Goal: Use online tool/utility: Utilize a website feature to perform a specific function

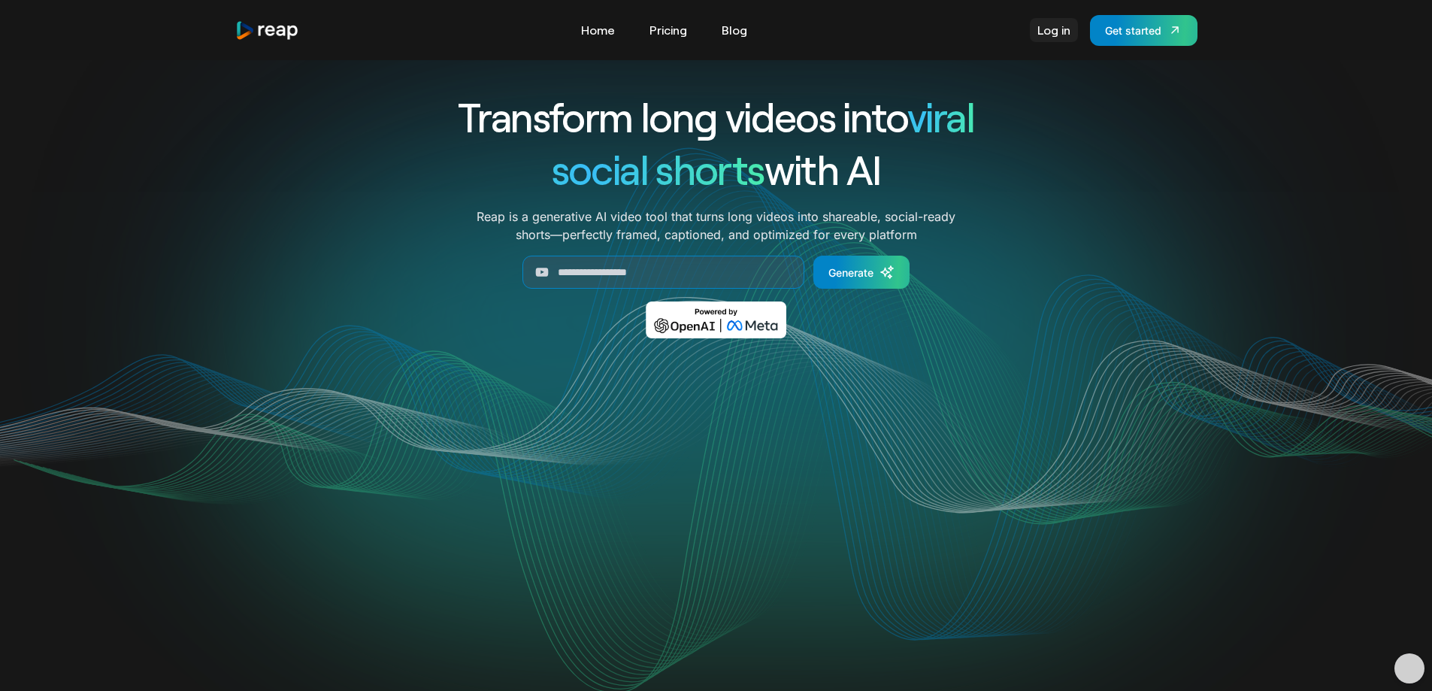
click at [1058, 31] on link "Log in" at bounding box center [1054, 30] width 48 height 24
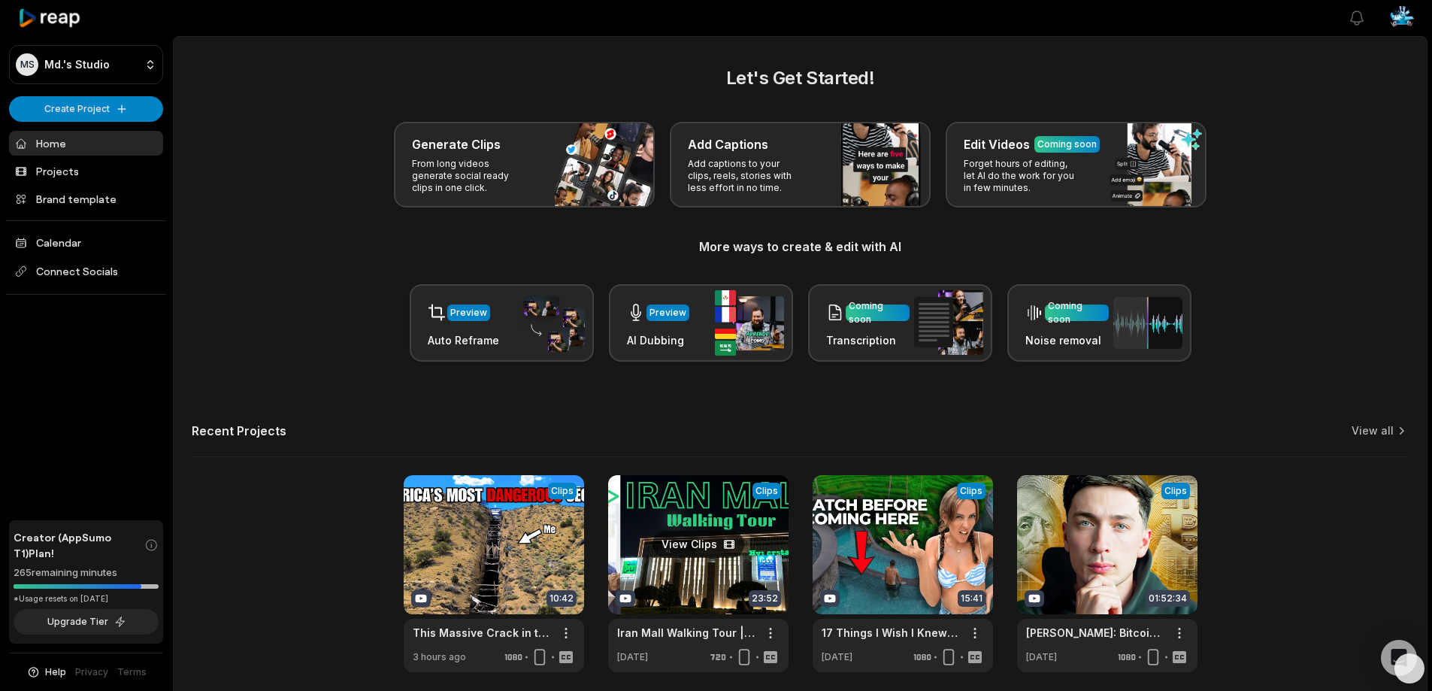
click at [692, 546] on link at bounding box center [698, 573] width 180 height 197
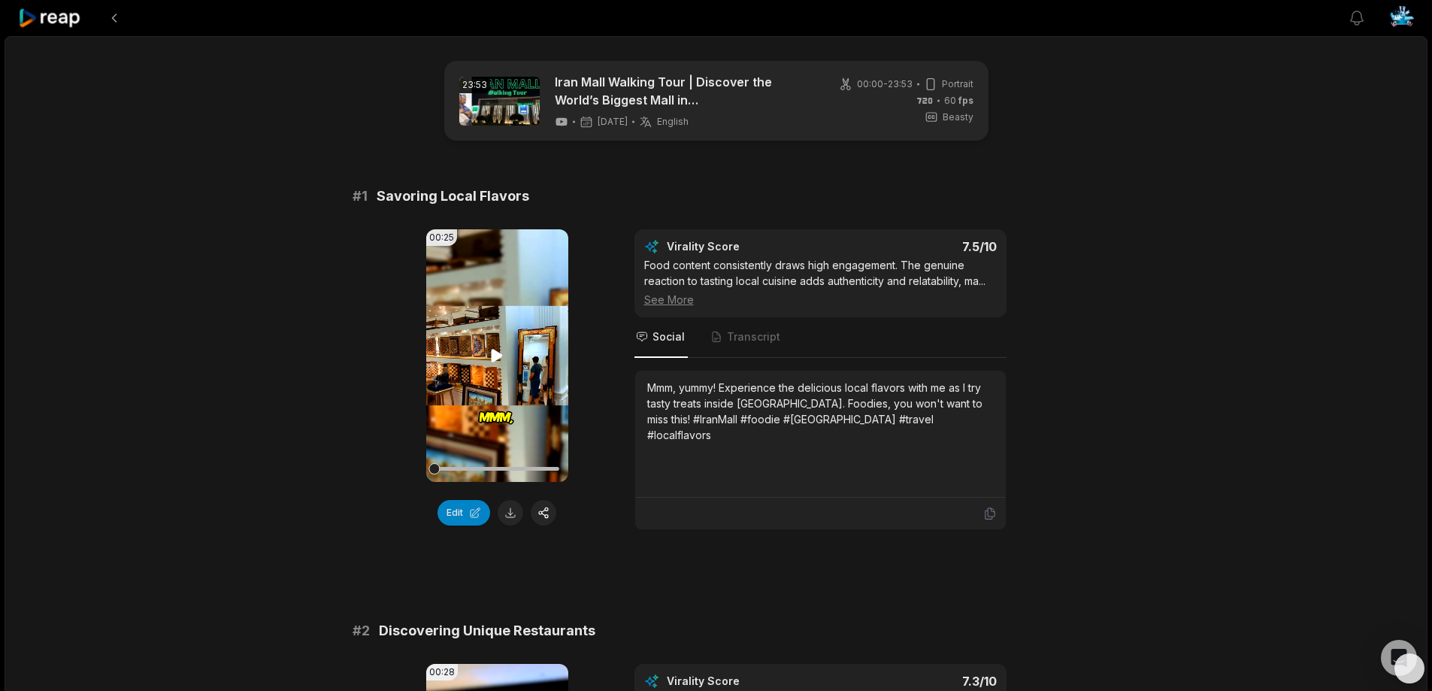
click at [488, 373] on video "Your browser does not support mp4 format." at bounding box center [497, 355] width 142 height 253
click at [495, 353] on icon at bounding box center [497, 356] width 18 height 18
click at [495, 353] on icon at bounding box center [497, 355] width 11 height 13
click at [463, 512] on button "Edit" at bounding box center [463, 513] width 53 height 26
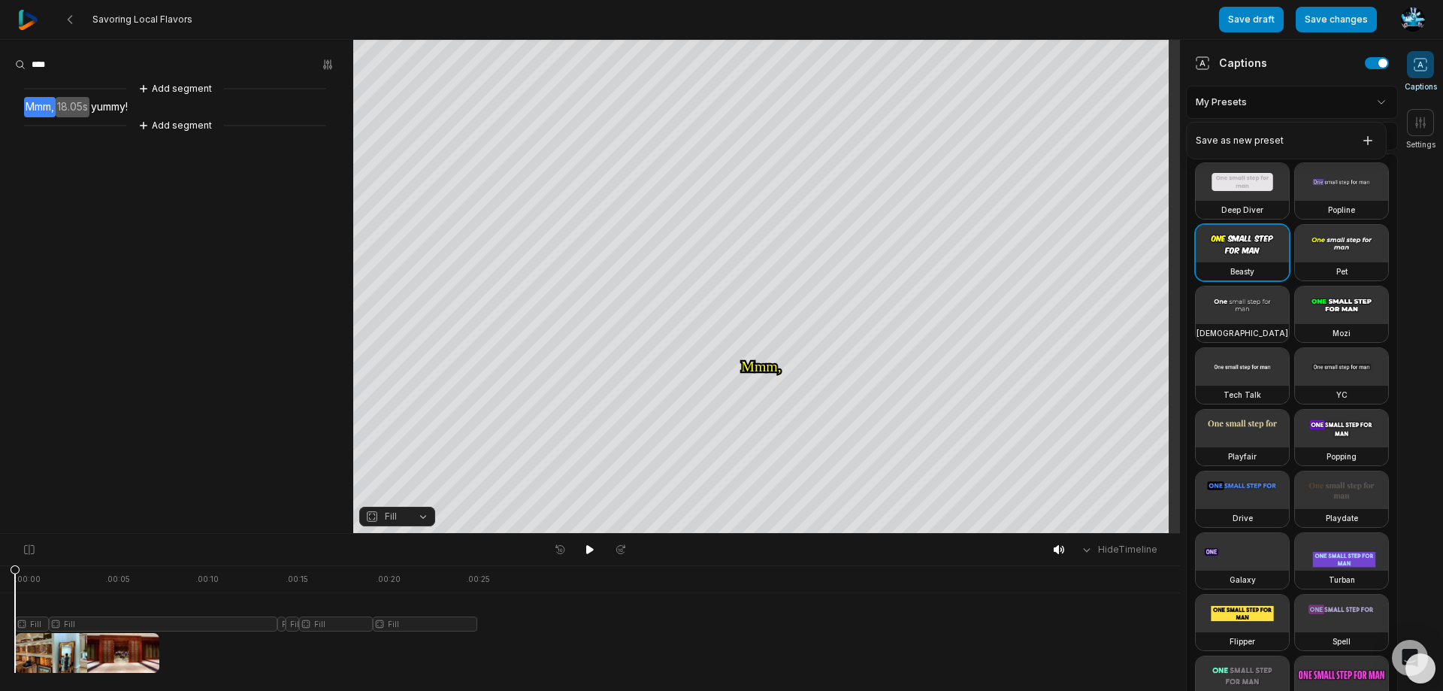
click at [1347, 97] on html "Savoring Local Flavors Save draft Save changes Open user menu Captions Settings…" at bounding box center [721, 345] width 1443 height 691
click at [1373, 104] on html "Savoring Local Flavors Save draft Save changes Open user menu Captions Settings…" at bounding box center [721, 345] width 1443 height 691
click at [1374, 104] on html "Savoring Local Flavors Save draft Save changes Open user menu Captions Settings…" at bounding box center [721, 345] width 1443 height 691
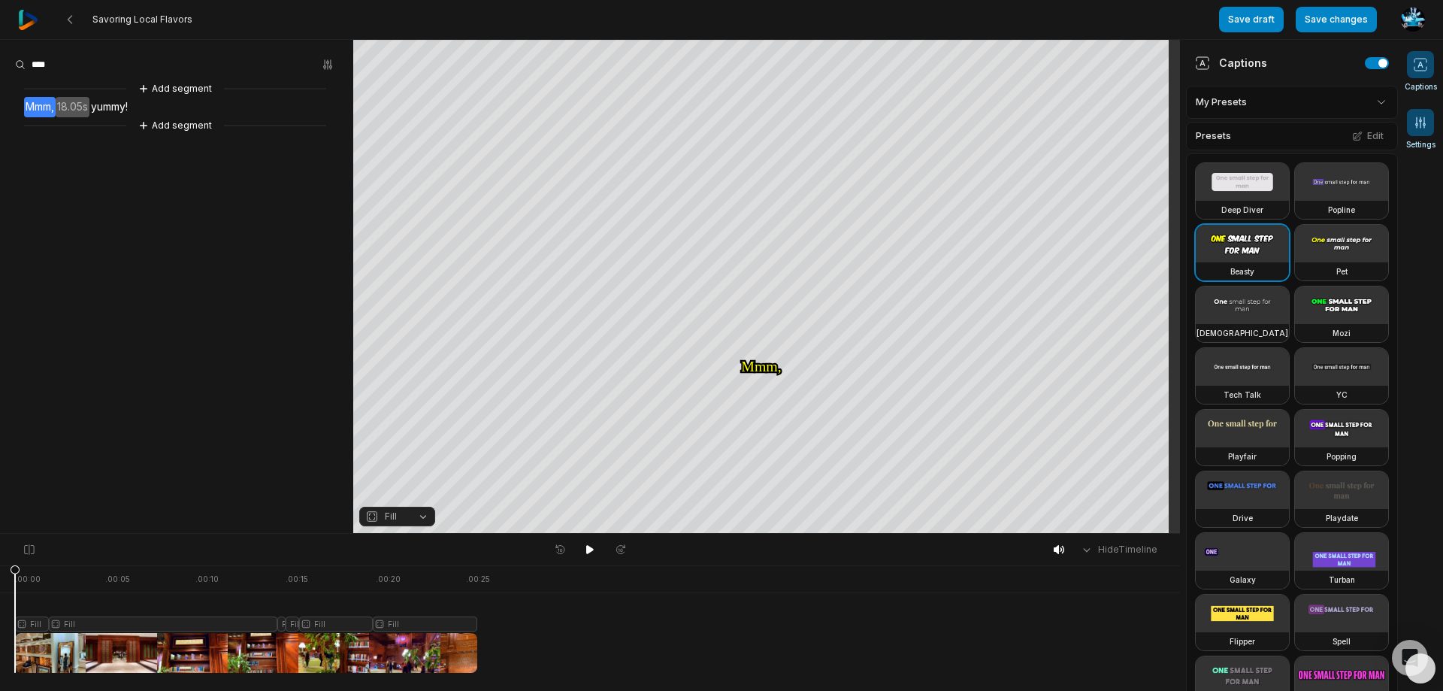
click at [1425, 117] on icon at bounding box center [1420, 122] width 15 height 15
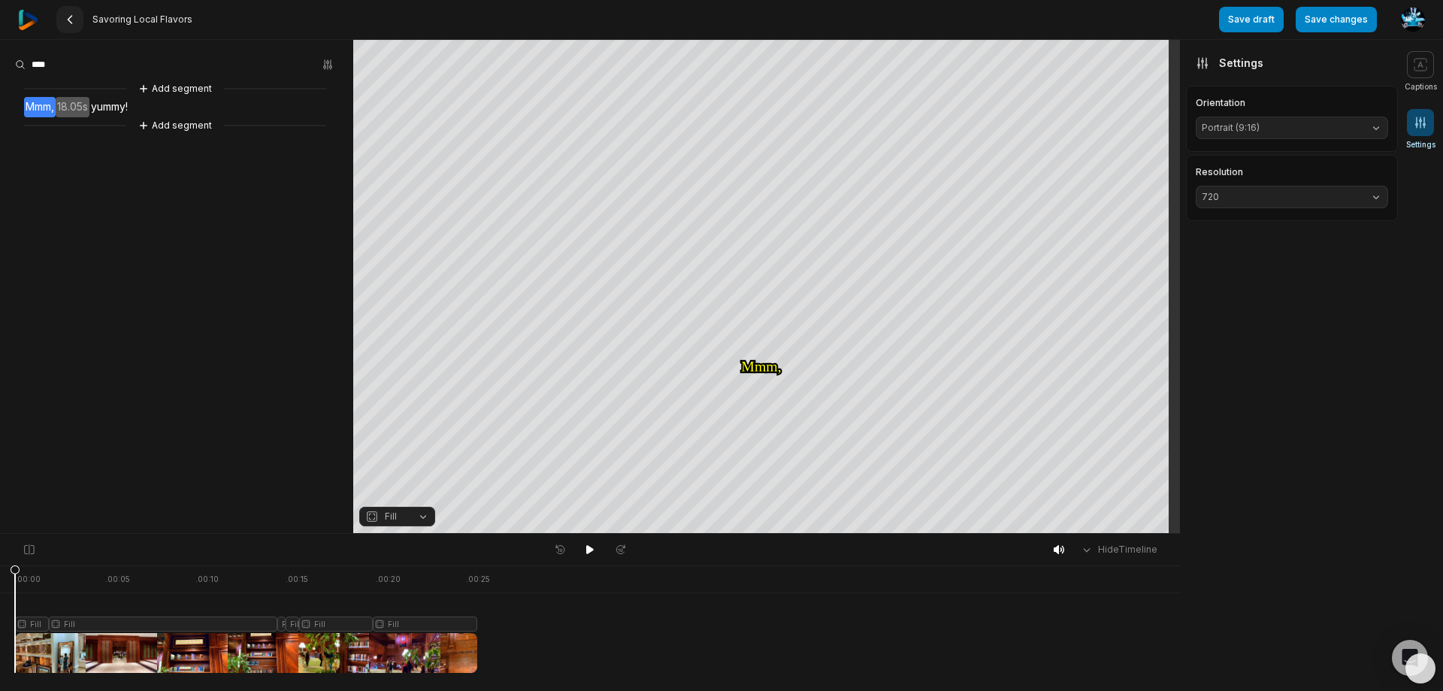
click at [65, 20] on icon at bounding box center [70, 20] width 12 height 12
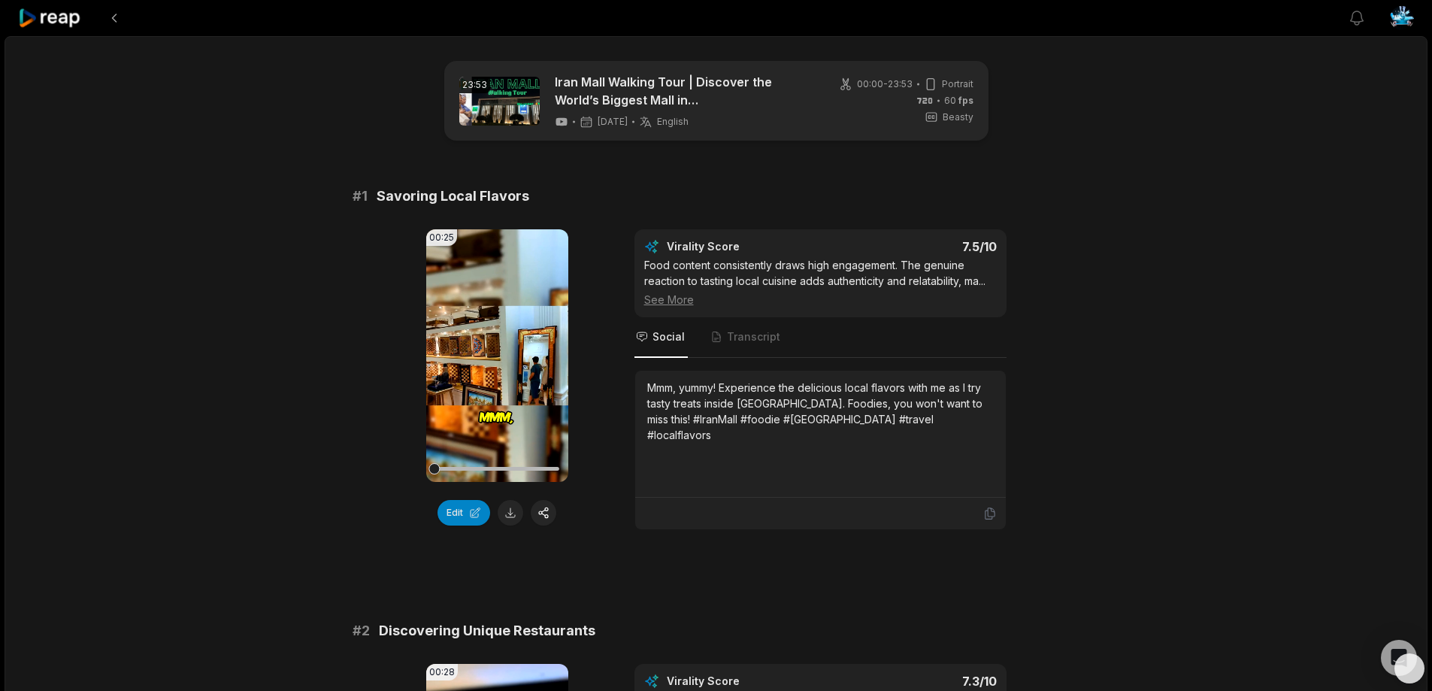
scroll to position [301, 0]
